Goal: Information Seeking & Learning: Learn about a topic

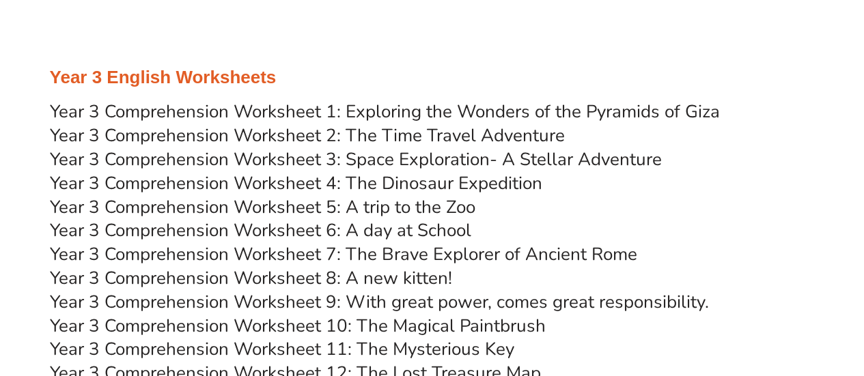
scroll to position [4350, 0]
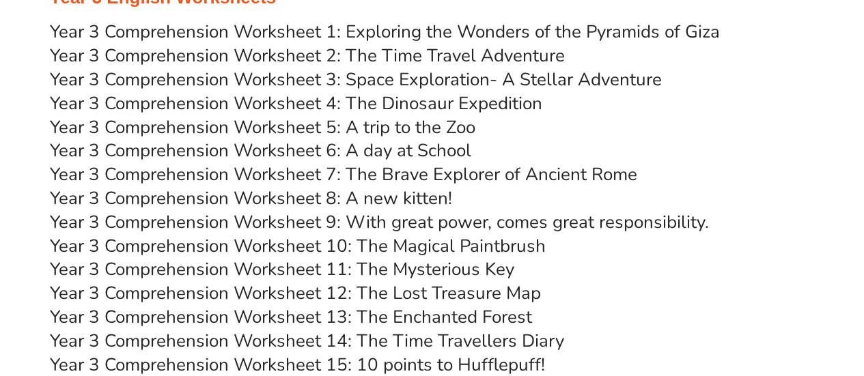
scroll to position [4449, 0]
click at [417, 201] on link "Year 3 Comprehension Worksheet 8: A new kitten!" at bounding box center [251, 199] width 402 height 24
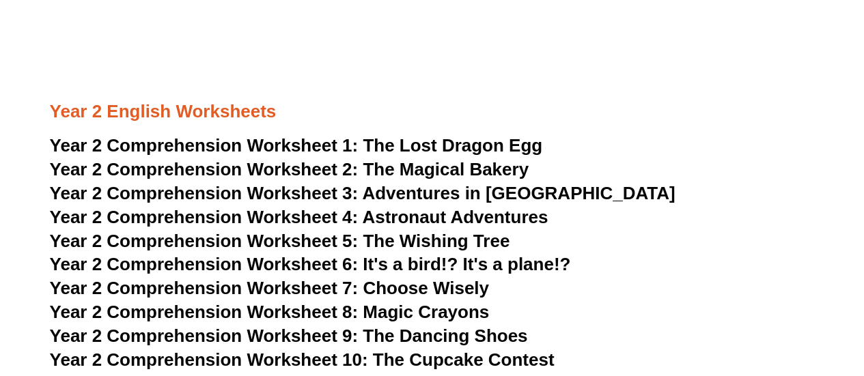
scroll to position [3402, 0]
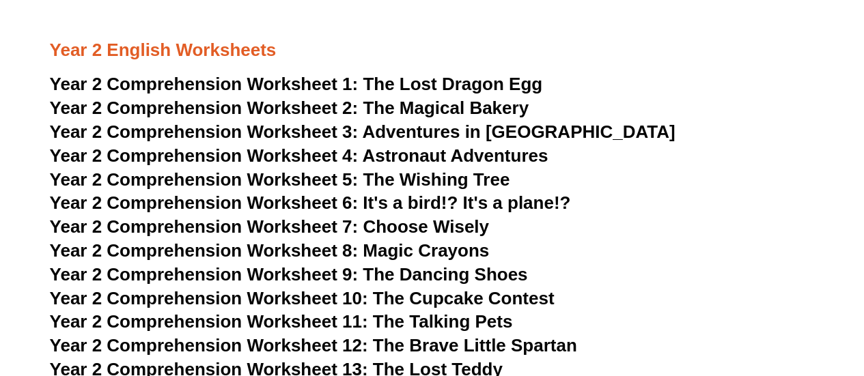
click at [506, 102] on span "The Magical Bakery" at bounding box center [446, 108] width 166 height 20
